Goal: Check status

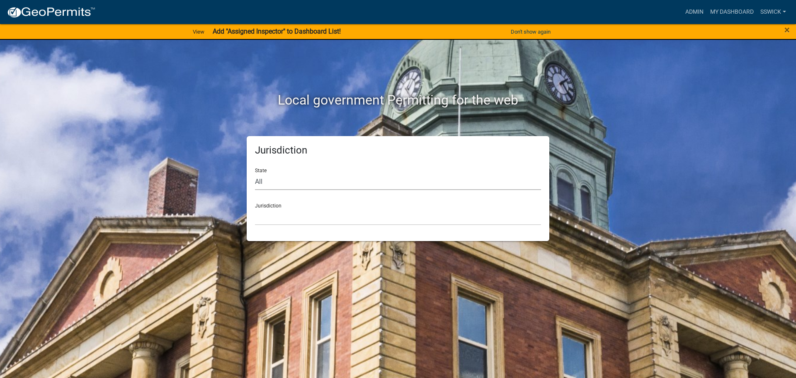
click at [263, 180] on select "All [US_STATE] [US_STATE] [US_STATE] [US_STATE] [US_STATE] [US_STATE] [US_STATE…" at bounding box center [398, 181] width 286 height 17
select select "[US_STATE]"
click at [255, 173] on select "All [US_STATE] [US_STATE] [US_STATE] [US_STATE] [US_STATE] [US_STATE] [US_STATE…" at bounding box center [398, 181] width 286 height 17
click at [270, 222] on select "City of [GEOGRAPHIC_DATA], [US_STATE] City of [GEOGRAPHIC_DATA], [US_STATE] Cit…" at bounding box center [398, 216] width 286 height 17
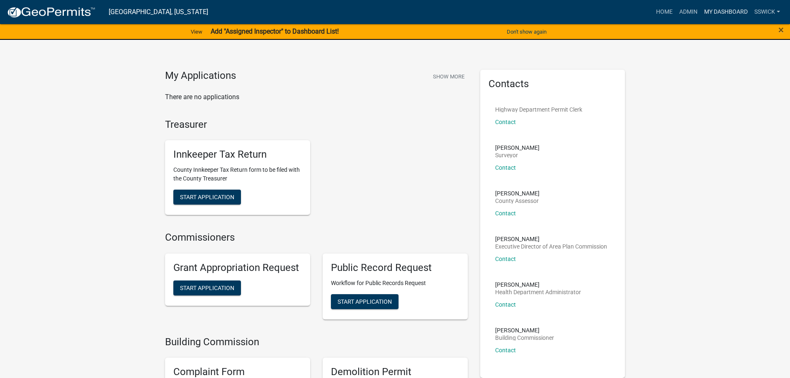
click at [711, 11] on link "My Dashboard" at bounding box center [726, 12] width 50 height 16
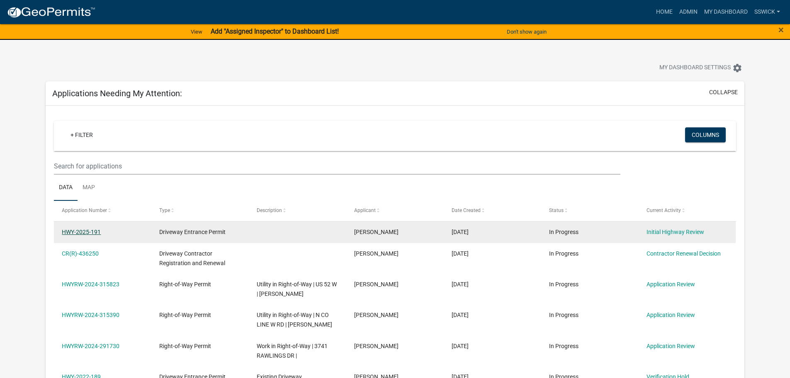
click at [93, 235] on link "HWY-2025-191" at bounding box center [81, 232] width 39 height 7
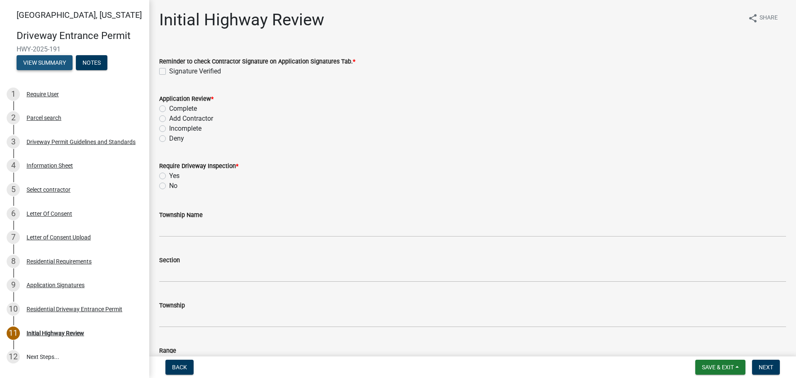
click at [54, 66] on button "View Summary" at bounding box center [45, 62] width 56 height 15
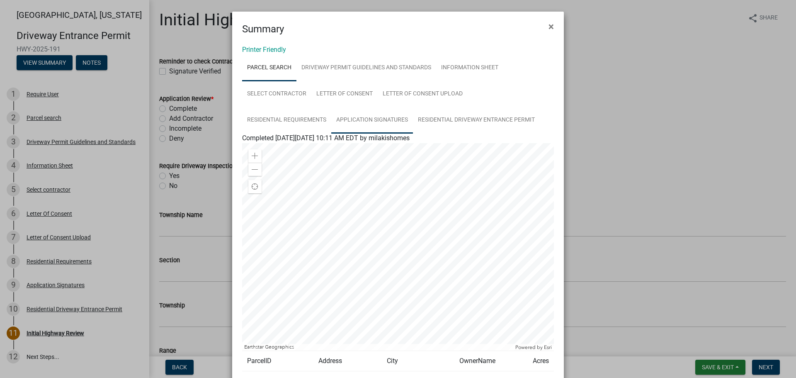
click at [379, 120] on link "Application Signatures" at bounding box center [372, 120] width 82 height 27
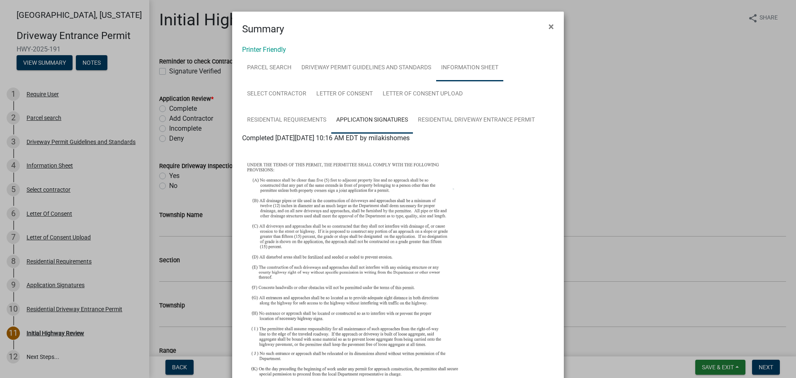
click at [453, 70] on link "Information Sheet" at bounding box center [469, 68] width 67 height 27
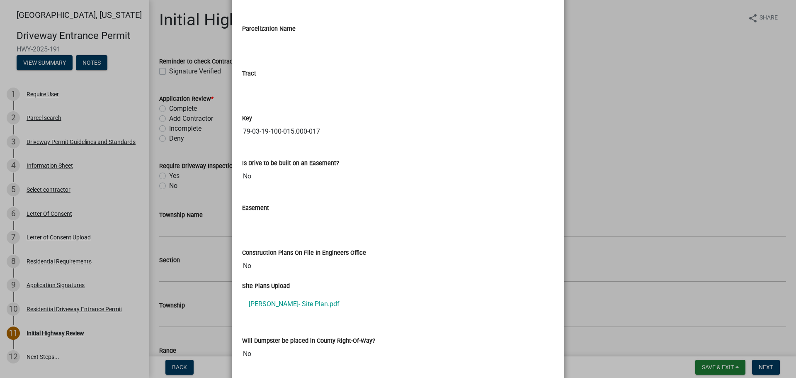
scroll to position [1165, 0]
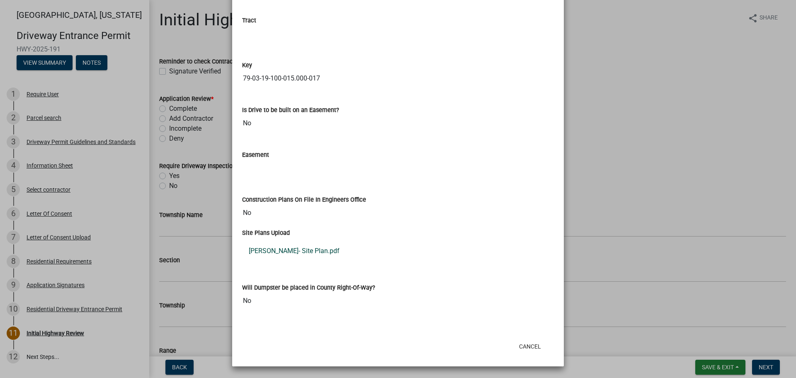
click at [281, 252] on link "[PERSON_NAME]- Site Plan.pdf" at bounding box center [398, 251] width 312 height 20
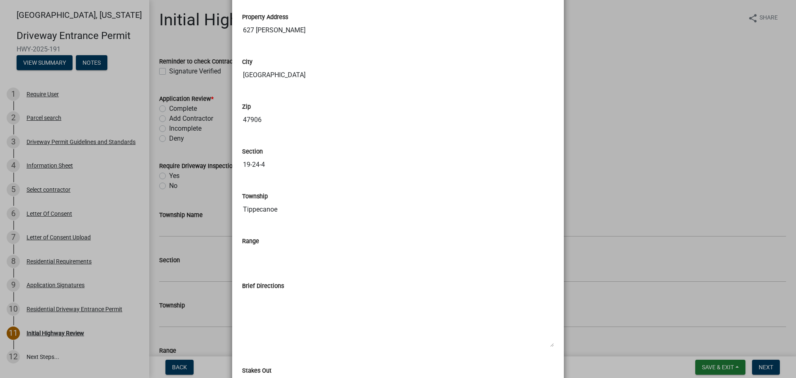
scroll to position [418, 0]
